Goal: Task Accomplishment & Management: Use online tool/utility

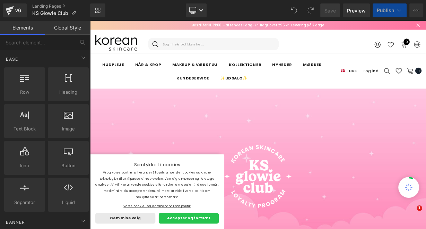
drag, startPoint x: 368, startPoint y: 24, endPoint x: 327, endPoint y: 231, distance: 211.8
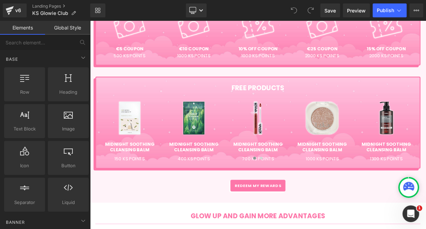
scroll to position [616, 0]
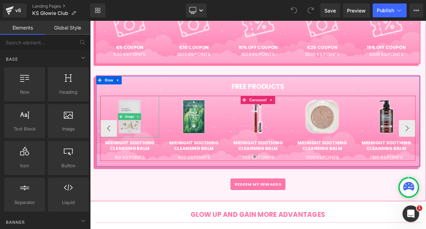
click at [146, 129] on img at bounding box center [139, 140] width 31 height 52
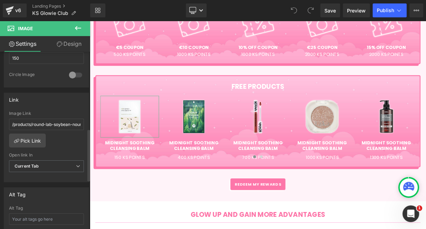
scroll to position [263, 0]
click at [35, 141] on link "Pick Link" at bounding box center [27, 140] width 37 height 14
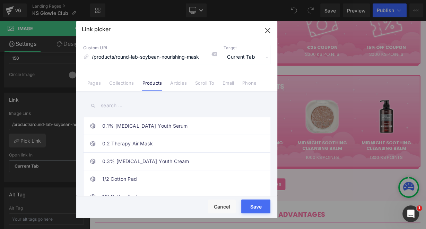
click at [258, 203] on button "Save" at bounding box center [255, 206] width 29 height 14
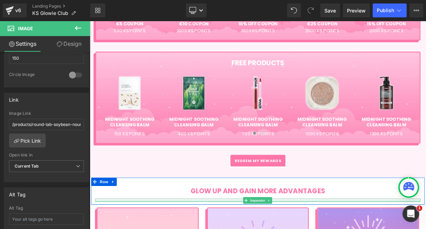
scroll to position [634, 0]
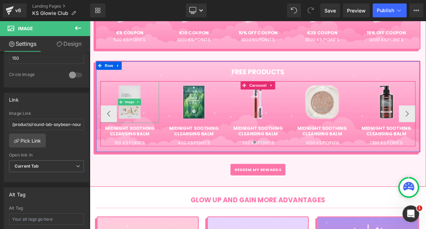
click at [137, 136] on img at bounding box center [139, 122] width 31 height 52
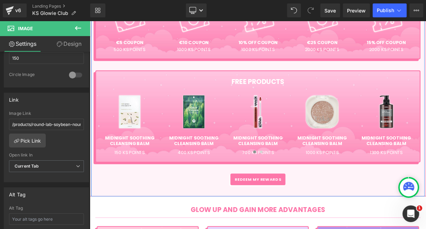
scroll to position [622, 0]
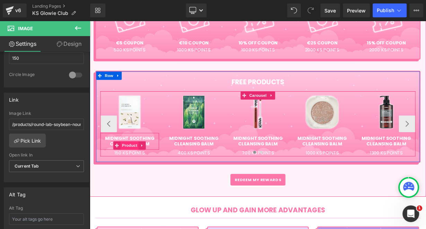
click at [145, 180] on span "Product" at bounding box center [139, 176] width 23 height 10
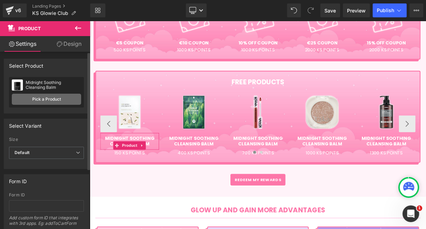
click at [55, 99] on link "Pick a Product" at bounding box center [46, 99] width 69 height 11
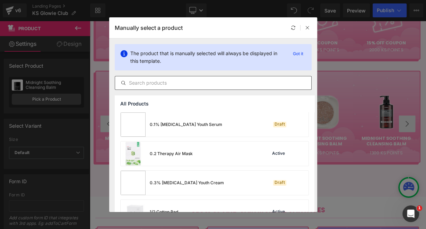
click at [170, 81] on input "text" at bounding box center [213, 83] width 196 height 8
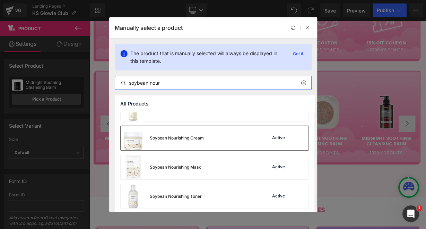
scroll to position [45, 0]
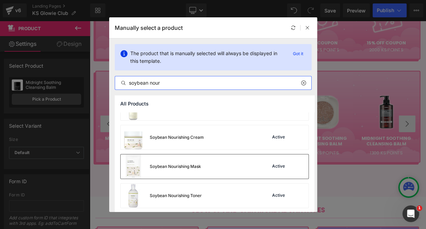
type input "soybean nour"
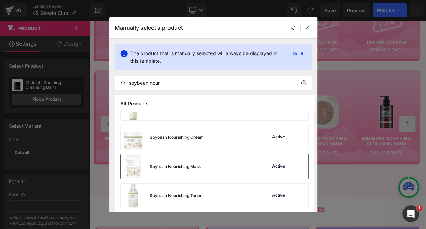
click at [205, 162] on div "Soybean Nourishing Mask Active" at bounding box center [215, 166] width 188 height 24
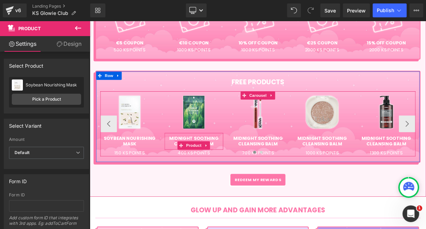
click at [227, 173] on span "(P) Title" at bounding box center [220, 171] width 18 height 8
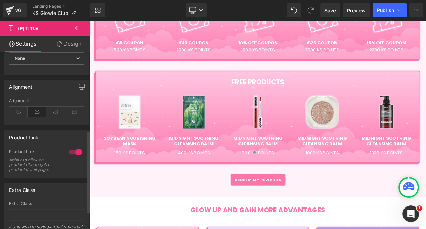
scroll to position [167, 0]
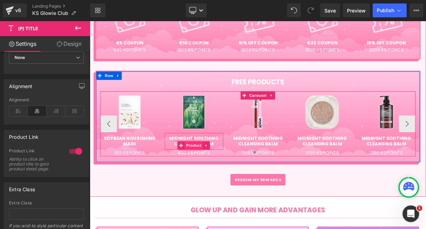
click at [223, 178] on span "Product" at bounding box center [219, 176] width 23 height 10
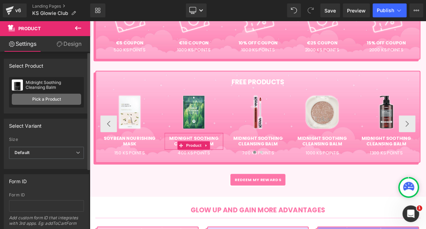
click at [48, 98] on link "Pick a Product" at bounding box center [46, 99] width 69 height 11
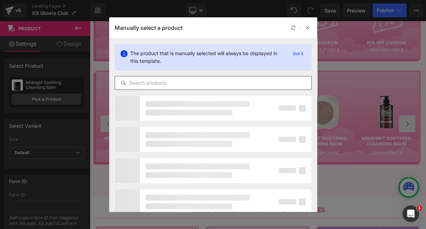
click at [199, 84] on input "text" at bounding box center [213, 83] width 196 height 8
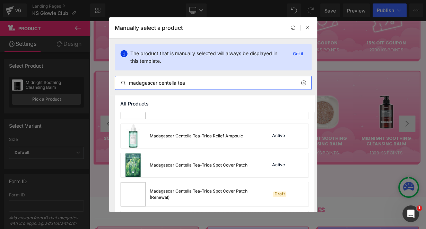
scroll to position [136, 0]
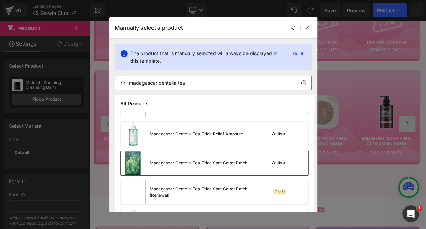
type input "madagascar centella tea"
click at [201, 160] on div "Madagascar Centella Tea-Trica Spot Cover Patch" at bounding box center [199, 163] width 98 height 6
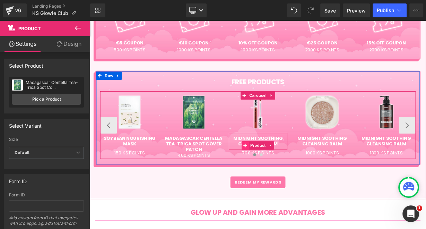
click at [284, 178] on span at bounding box center [283, 176] width 9 height 10
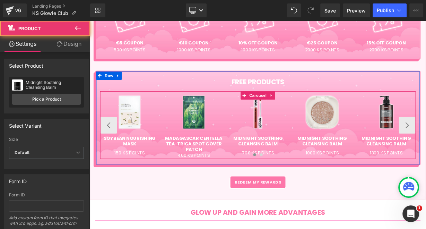
click at [291, 170] on span "Product" at bounding box center [299, 165] width 18 height 8
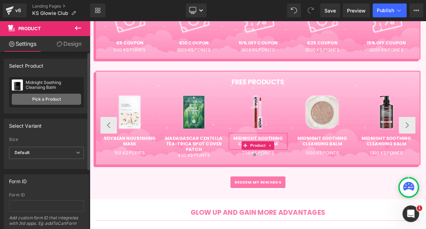
click at [41, 102] on link "Pick a Product" at bounding box center [46, 99] width 69 height 11
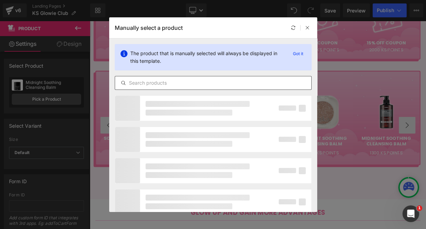
click at [187, 83] on input "text" at bounding box center [213, 83] width 196 height 8
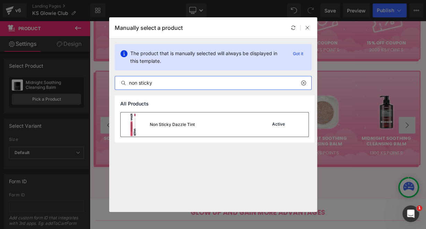
type input "non sticky"
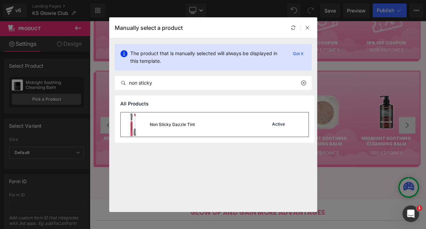
click at [180, 122] on div "Non Sticky Dazzle Tint" at bounding box center [172, 124] width 45 height 6
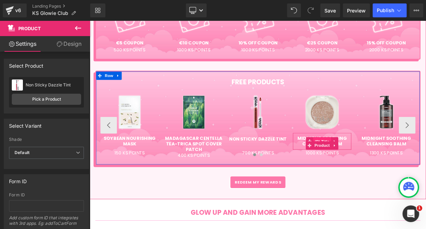
click at [372, 175] on span "(P) Title" at bounding box center [379, 171] width 22 height 10
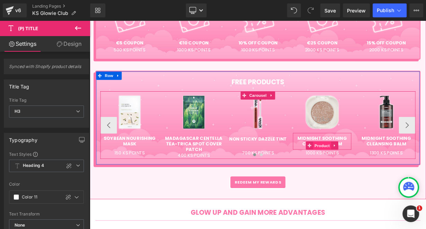
click at [374, 181] on span "Product" at bounding box center [379, 176] width 23 height 10
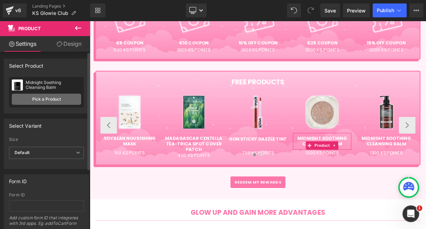
click at [50, 94] on link "Pick a Product" at bounding box center [46, 99] width 69 height 11
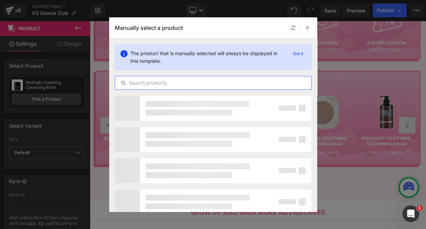
click at [228, 79] on input "text" at bounding box center [213, 83] width 196 height 8
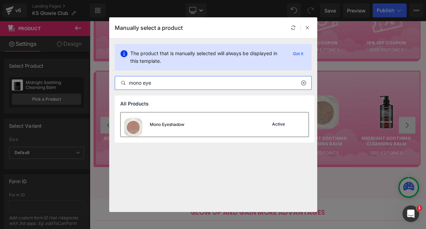
type input "mono eye"
click at [218, 120] on div "Mono Eyeshadow Active" at bounding box center [215, 124] width 188 height 24
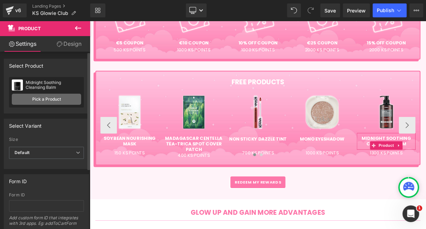
click at [58, 97] on link "Pick a Product" at bounding box center [46, 99] width 69 height 11
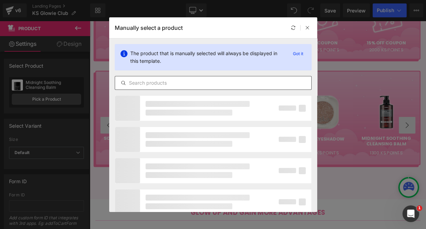
click at [206, 84] on input "text" at bounding box center [213, 83] width 196 height 8
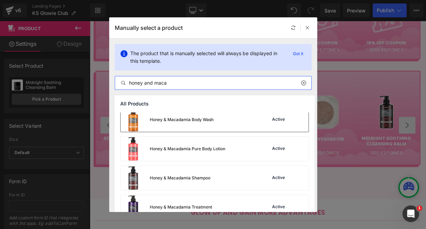
scroll to position [37, 0]
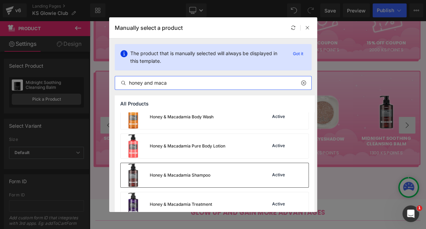
type input "honey and maca"
click at [201, 170] on div "Honey & Macadamia Shampoo" at bounding box center [166, 175] width 90 height 24
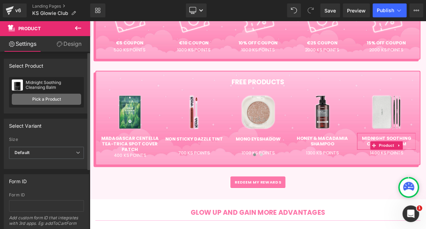
click at [60, 97] on link "Pick a Product" at bounding box center [46, 99] width 69 height 11
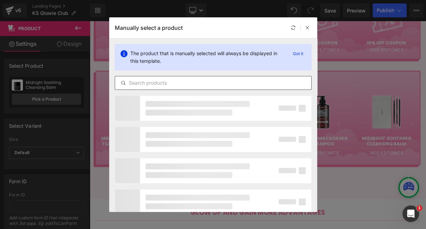
click at [199, 81] on input "text" at bounding box center [213, 83] width 196 height 8
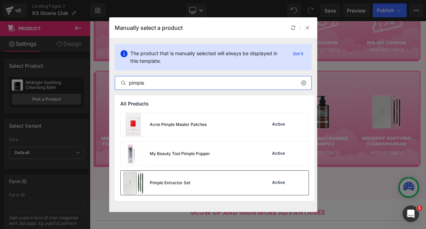
type input "pimple"
click at [186, 183] on div "Pimple Extractor Set" at bounding box center [170, 182] width 41 height 6
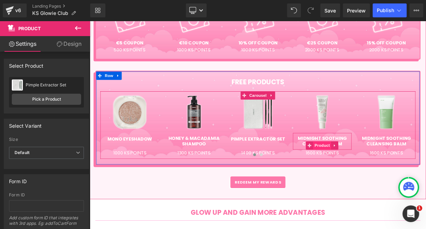
click at [371, 177] on span "Product" at bounding box center [379, 176] width 23 height 10
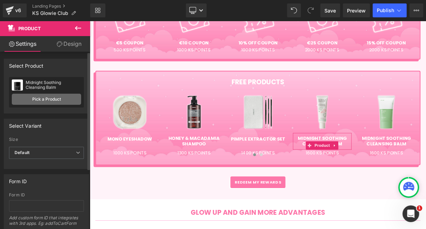
click at [57, 101] on link "Pick a Product" at bounding box center [46, 99] width 69 height 11
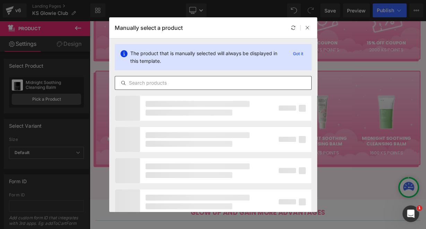
click at [171, 80] on input "text" at bounding box center [213, 83] width 196 height 8
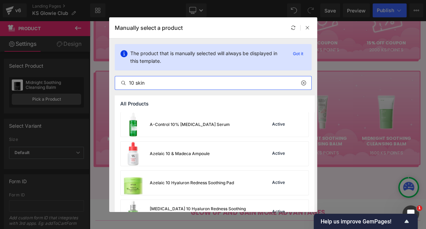
type input "10 skin"
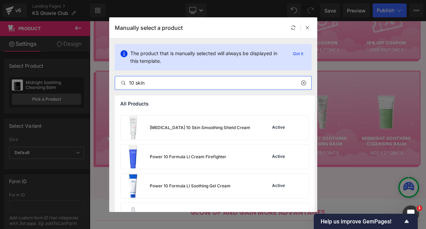
scroll to position [317, 0]
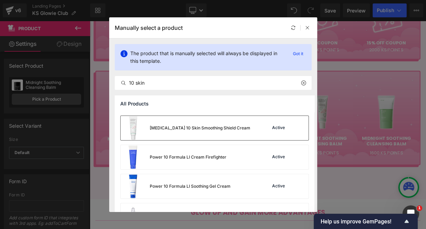
click at [206, 130] on div "[MEDICAL_DATA] 10 Skin Smoothing Shield Cream" at bounding box center [200, 128] width 100 height 6
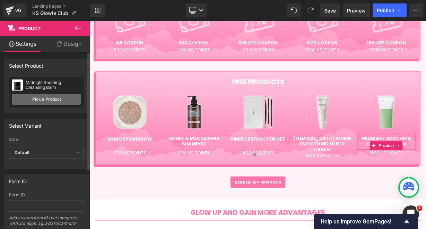
click at [48, 94] on link "Pick a Product" at bounding box center [46, 99] width 69 height 11
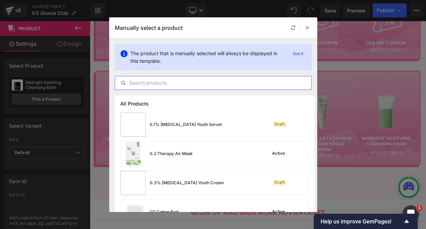
click at [172, 86] on input "text" at bounding box center [213, 83] width 196 height 8
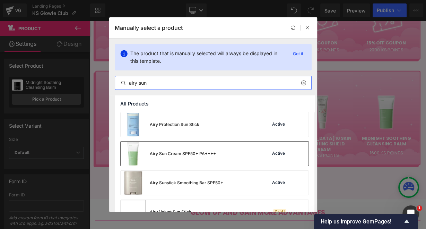
type input "airy sun"
click at [183, 153] on div "Airy Sun Cream SPF50+ PA++++" at bounding box center [183, 153] width 66 height 6
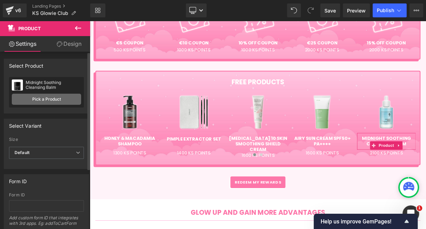
click at [51, 96] on link "Pick a Product" at bounding box center [46, 99] width 69 height 11
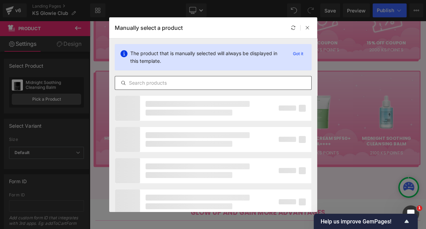
click at [198, 84] on input "text" at bounding box center [213, 83] width 196 height 8
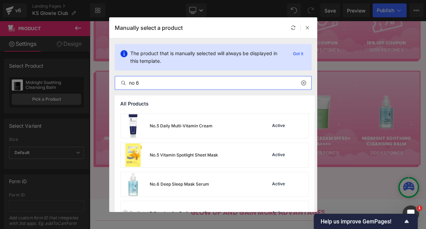
scroll to position [465, 0]
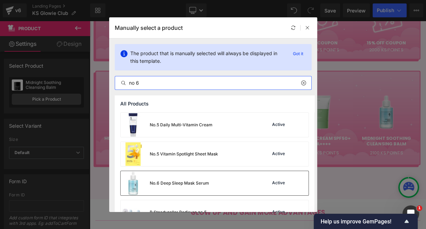
type input "no 6"
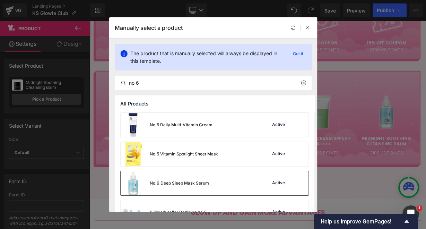
click at [182, 186] on div "No.6 Deep Sleep Mask Serum" at bounding box center [165, 183] width 88 height 24
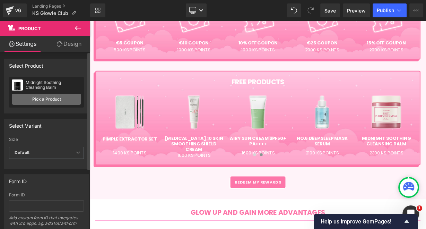
click at [51, 101] on link "Pick a Product" at bounding box center [46, 99] width 69 height 11
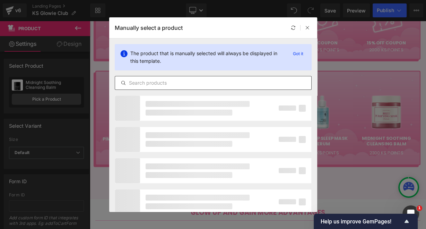
click at [162, 86] on input "text" at bounding box center [213, 83] width 196 height 8
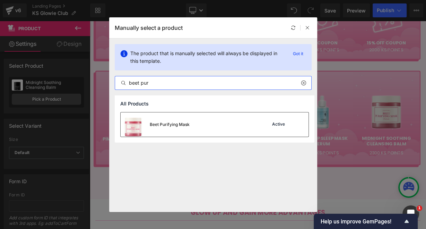
type input "beet pur"
click at [169, 123] on div "Beet Purifying Mask" at bounding box center [170, 124] width 40 height 6
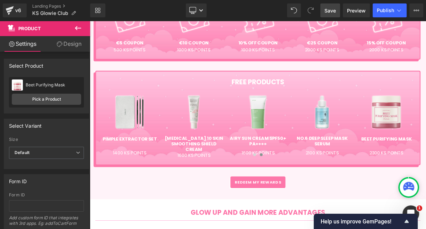
click at [336, 9] on link "Save" at bounding box center [330, 10] width 20 height 14
click at [331, 10] on span "Save" at bounding box center [329, 10] width 11 height 7
click at [337, 9] on link "Save" at bounding box center [330, 10] width 20 height 14
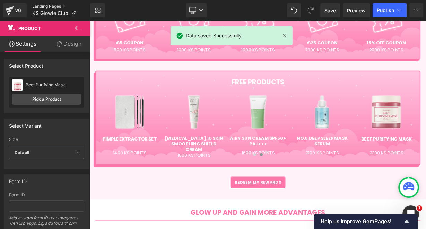
click at [38, 5] on link "Landing Pages" at bounding box center [61, 6] width 58 height 6
